Goal: Find contact information: Find contact information

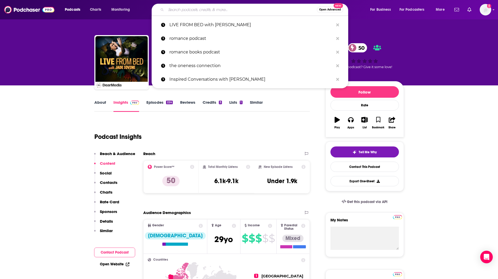
click at [204, 9] on input "Search podcasts, credits, & more..." at bounding box center [241, 9] width 151 height 8
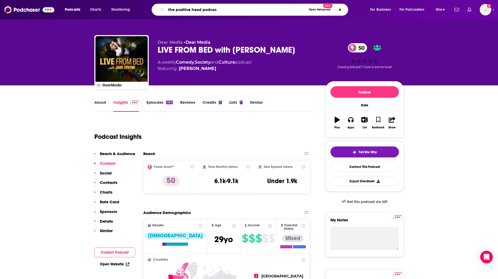
type input "the positive head podcast"
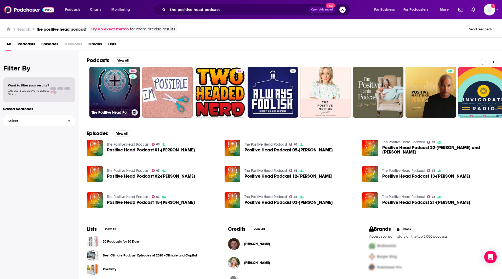
click at [108, 76] on link "63 The Positive Head Podcast" at bounding box center [114, 92] width 51 height 51
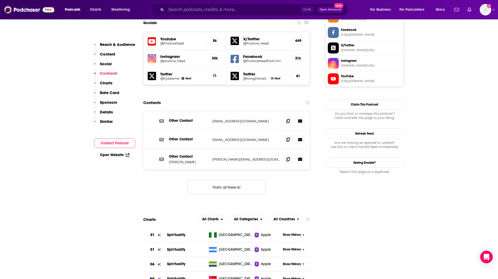
scroll to position [483, 0]
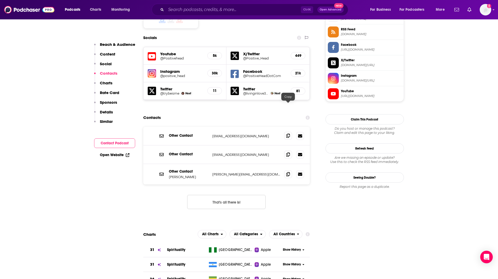
click at [287, 133] on icon at bounding box center [288, 135] width 4 height 4
